Goal: Find specific page/section: Find specific page/section

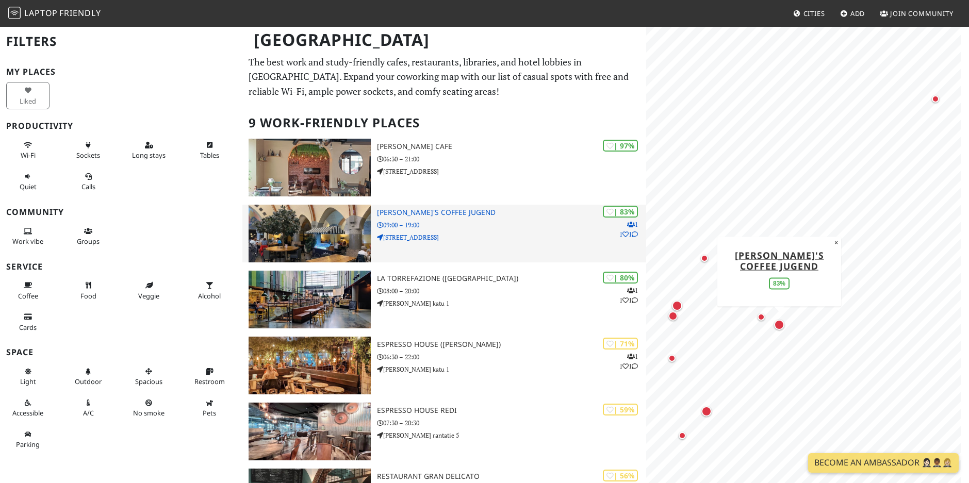
click at [516, 211] on h3 "[PERSON_NAME]'s Coffee Jugend" at bounding box center [511, 212] width 269 height 9
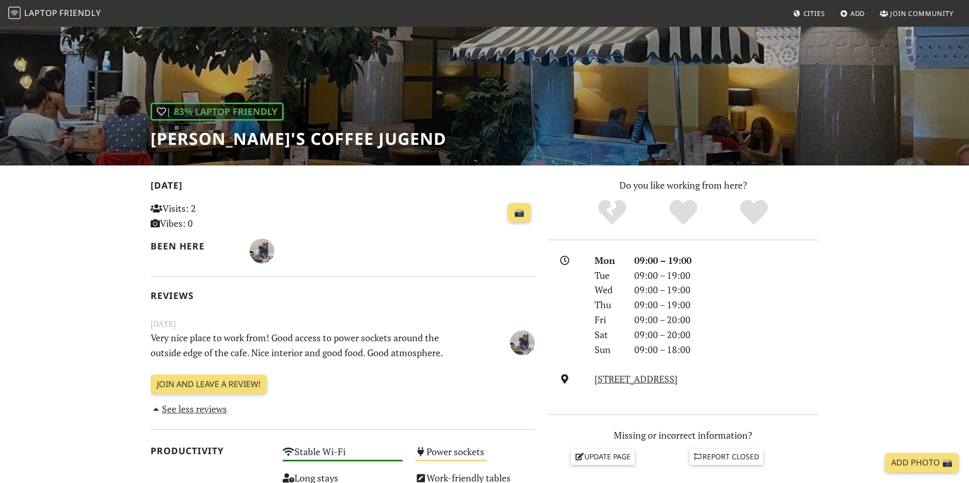
scroll to position [15, 0]
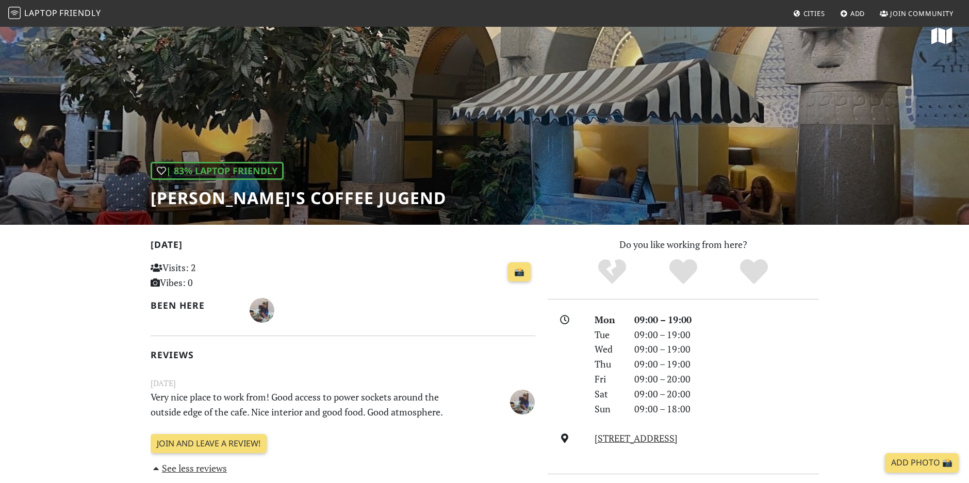
click at [301, 48] on div "| 83% Laptop Friendly [PERSON_NAME]'s Coffee Jugend" at bounding box center [484, 117] width 969 height 215
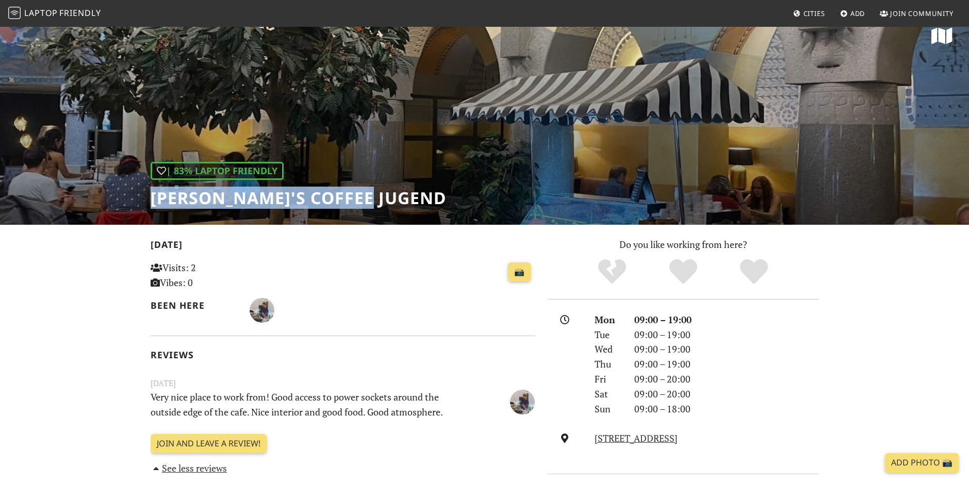
drag, startPoint x: 371, startPoint y: 205, endPoint x: 144, endPoint y: 209, distance: 226.4
click at [144, 209] on div "| 83% Laptop Friendly [PERSON_NAME]'s Coffee Jugend" at bounding box center [484, 117] width 969 height 215
copy h1 "[PERSON_NAME]'s Coffee Jugend"
